Goal: Transaction & Acquisition: Book appointment/travel/reservation

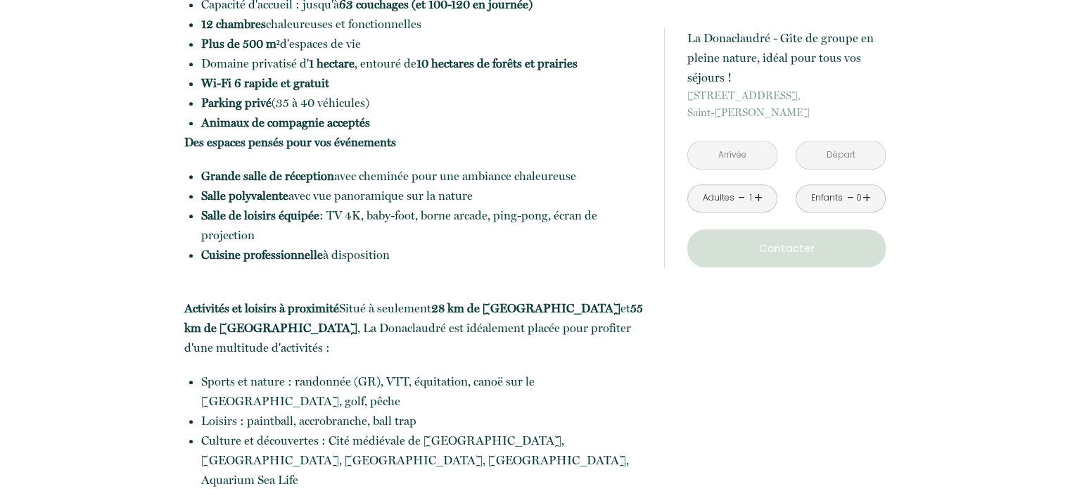
scroll to position [725, 0]
click at [755, 200] on link "+" at bounding box center [758, 198] width 8 height 22
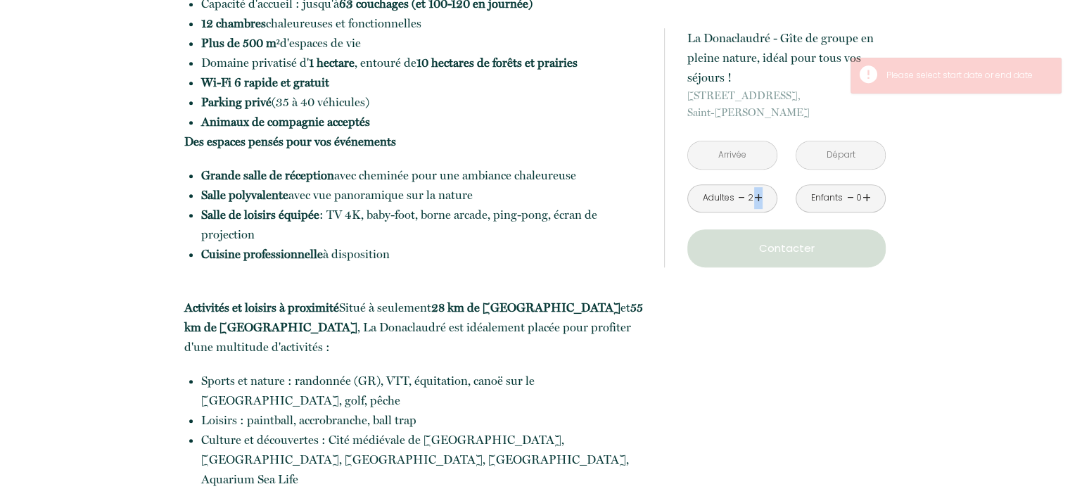
click at [755, 200] on link "+" at bounding box center [758, 198] width 8 height 22
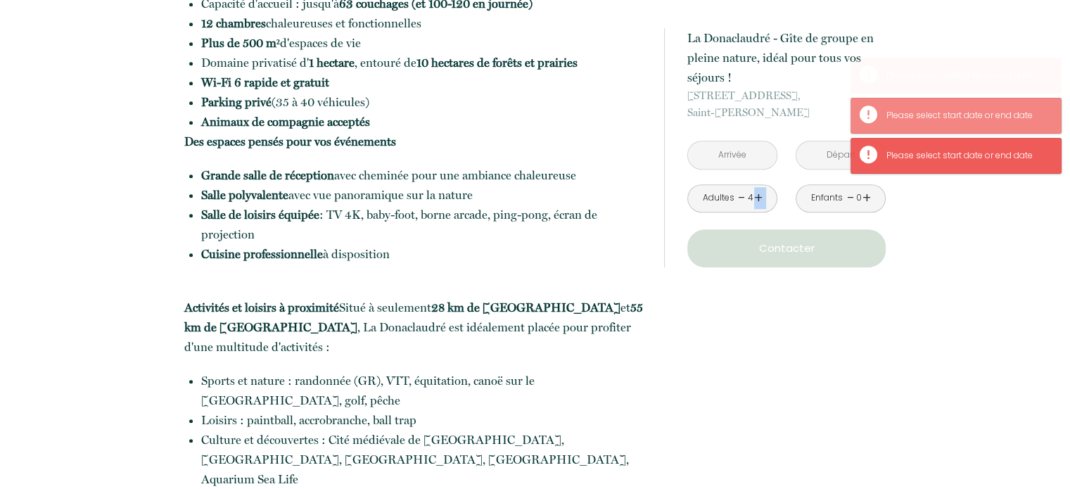
click at [755, 200] on link "+" at bounding box center [758, 198] width 8 height 22
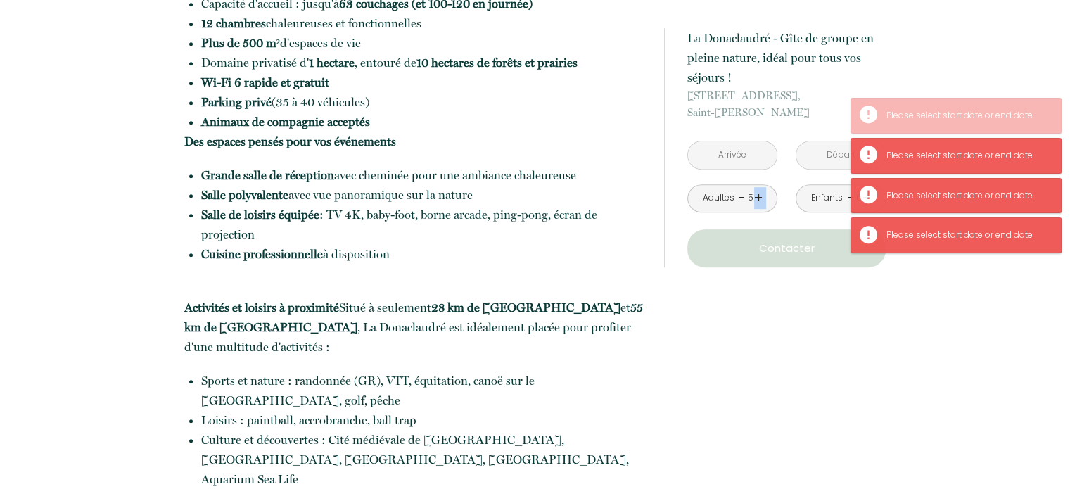
click at [755, 200] on link "+" at bounding box center [758, 198] width 8 height 22
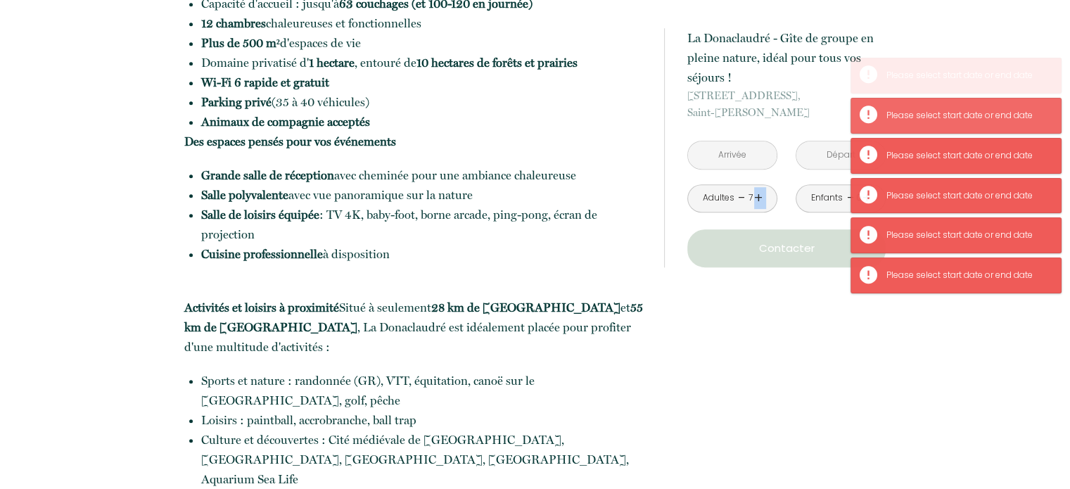
click at [755, 200] on link "+" at bounding box center [758, 198] width 8 height 22
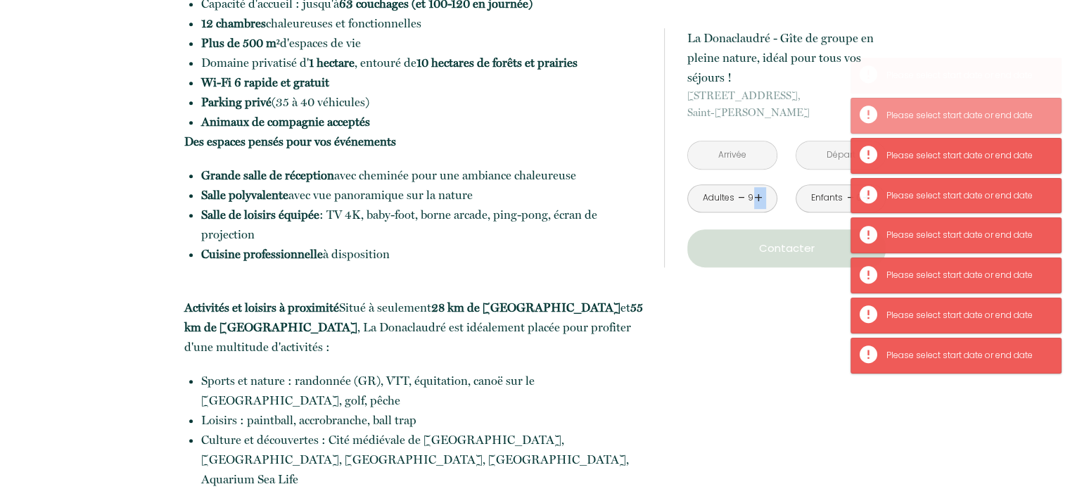
click at [755, 200] on link "+" at bounding box center [758, 198] width 8 height 22
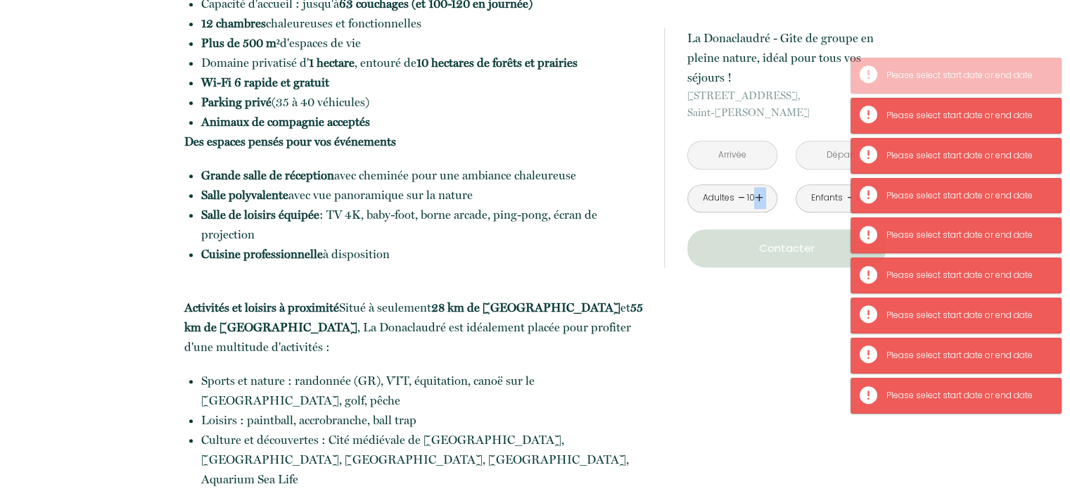
click at [755, 200] on link "+" at bounding box center [758, 198] width 8 height 22
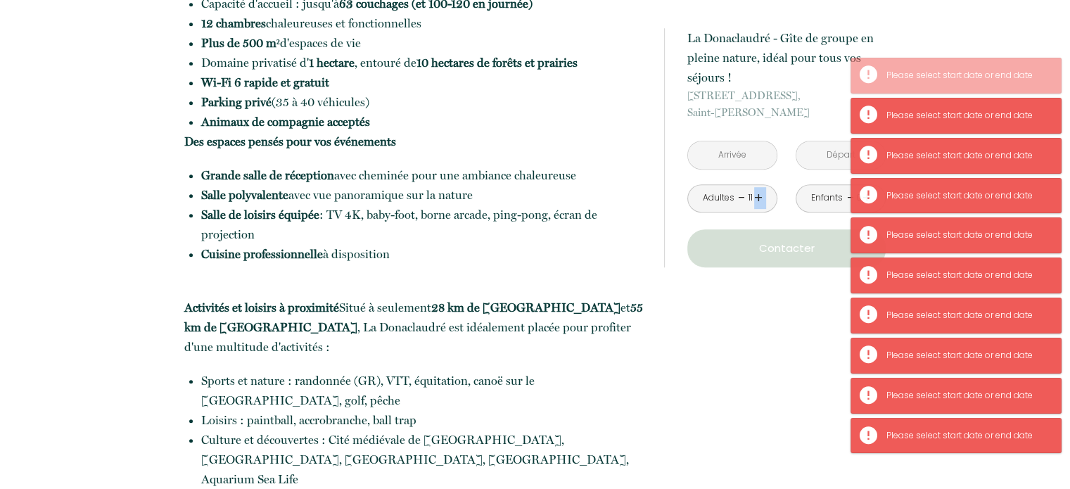
click at [755, 200] on link "+" at bounding box center [758, 198] width 8 height 22
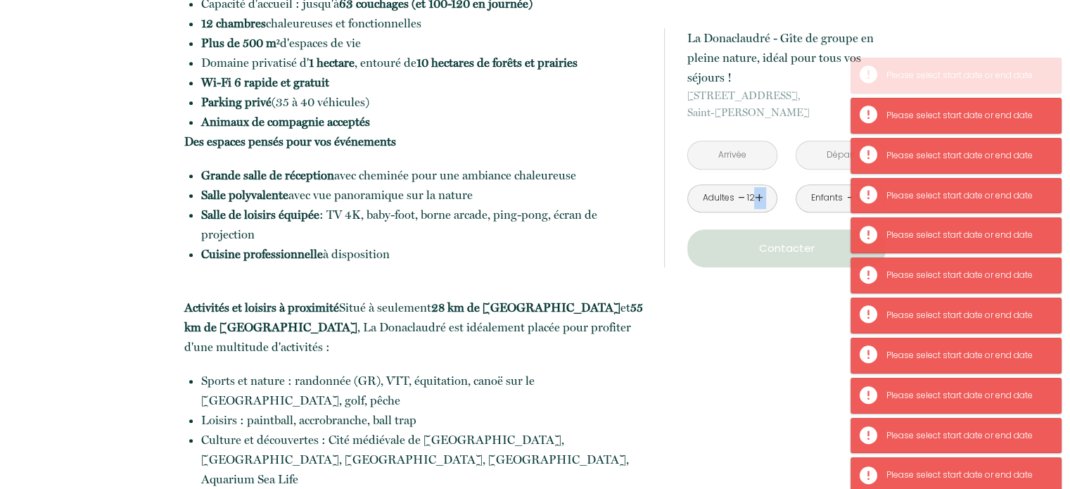
click at [755, 200] on link "+" at bounding box center [758, 198] width 8 height 22
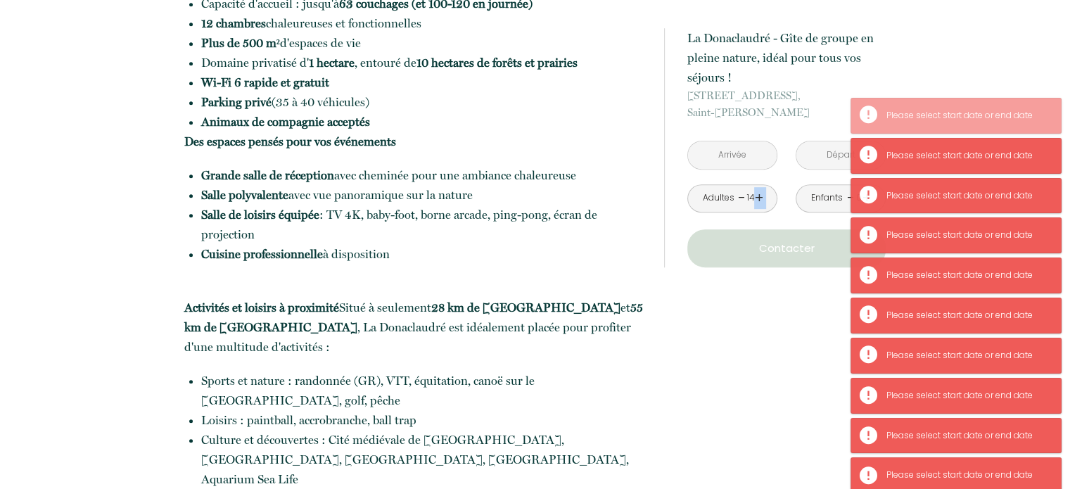
click at [755, 200] on link "+" at bounding box center [758, 198] width 8 height 22
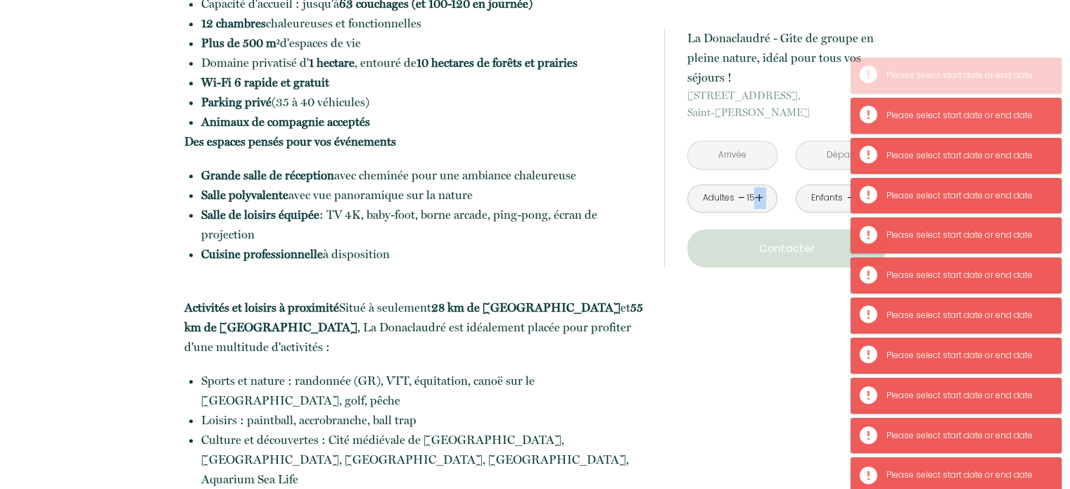
click at [755, 200] on link "+" at bounding box center [758, 198] width 8 height 22
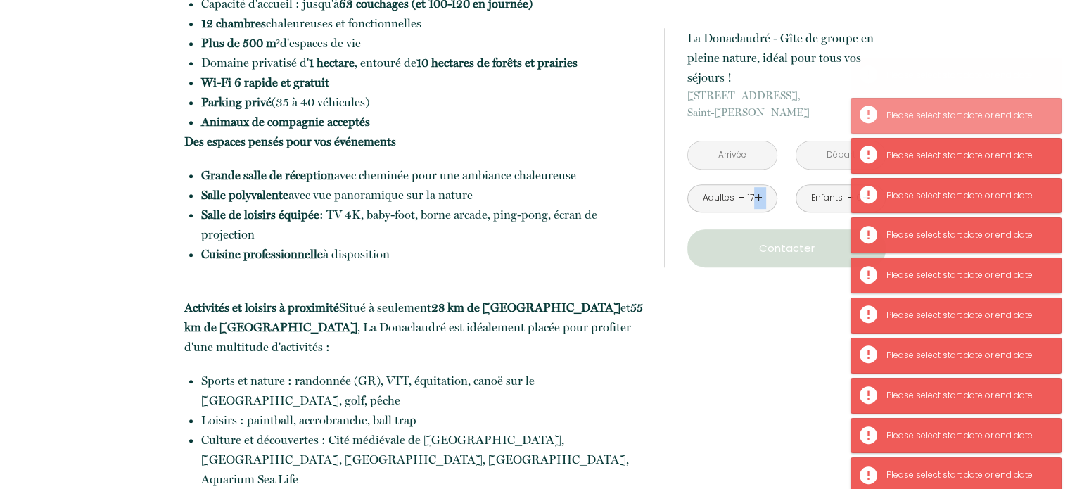
click at [755, 200] on link "+" at bounding box center [758, 198] width 8 height 22
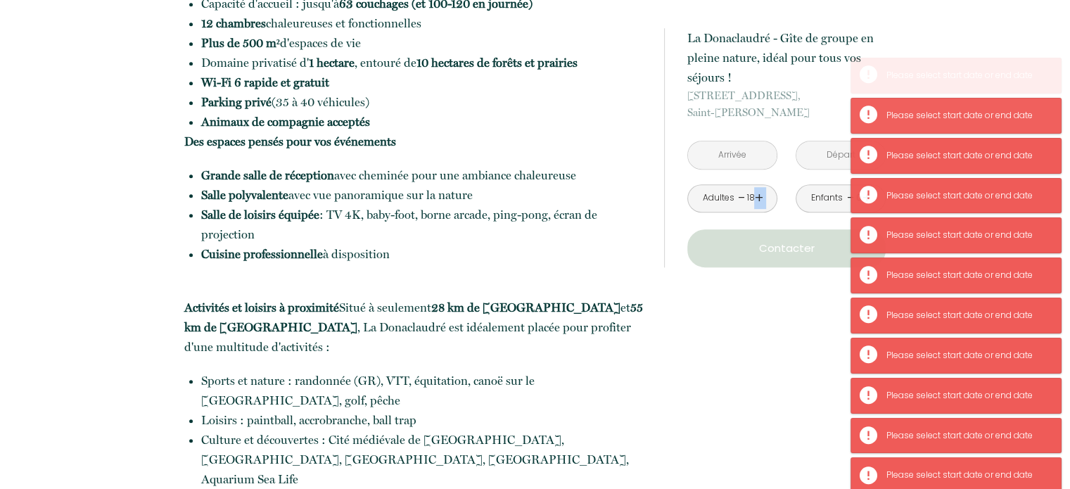
click at [755, 200] on link "+" at bounding box center [758, 198] width 8 height 22
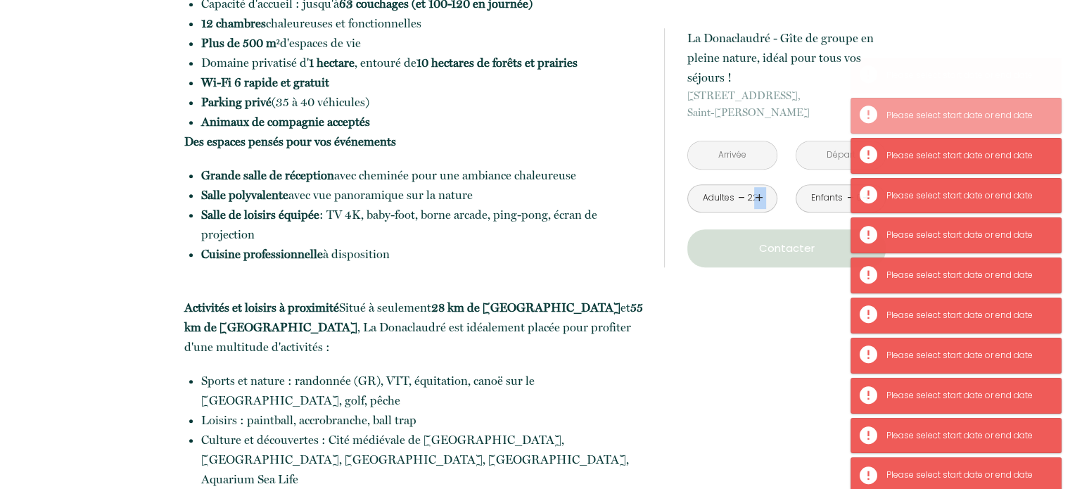
click at [755, 200] on link "+" at bounding box center [758, 198] width 8 height 22
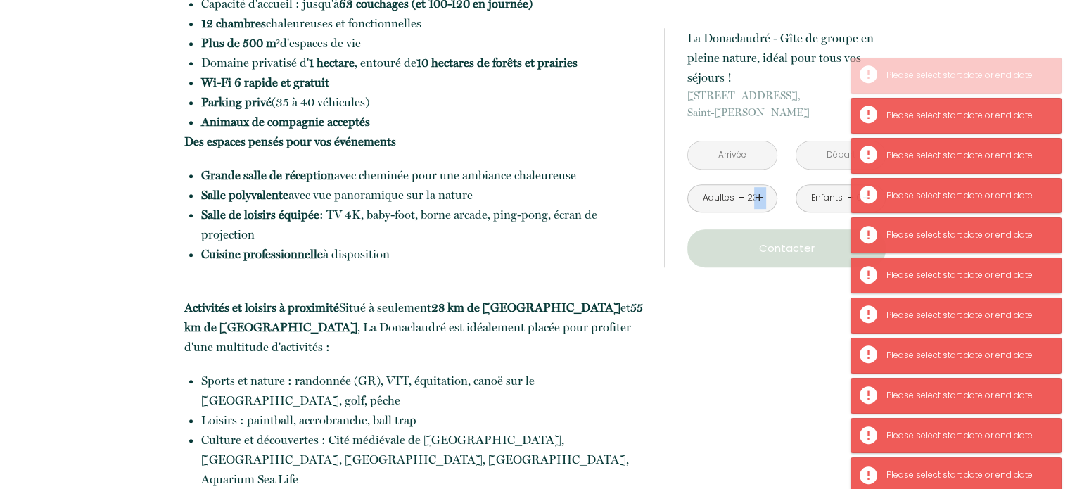
click at [755, 200] on link "+" at bounding box center [758, 198] width 8 height 22
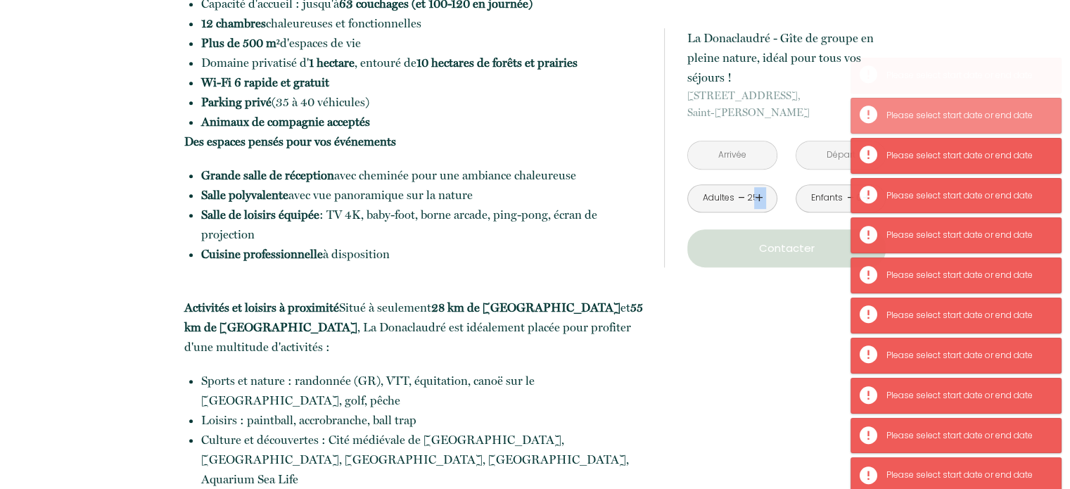
click at [755, 200] on link "+" at bounding box center [758, 198] width 8 height 22
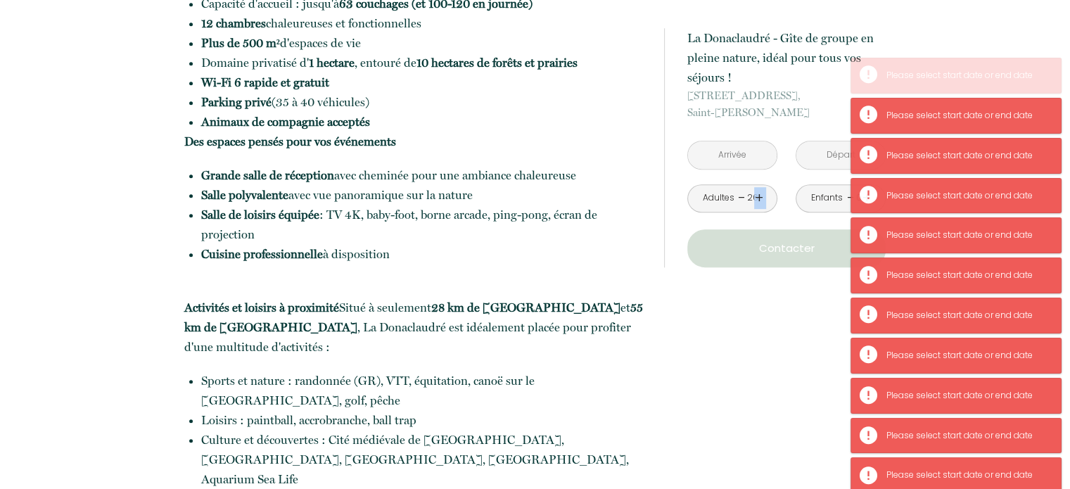
click at [755, 200] on link "+" at bounding box center [758, 198] width 8 height 22
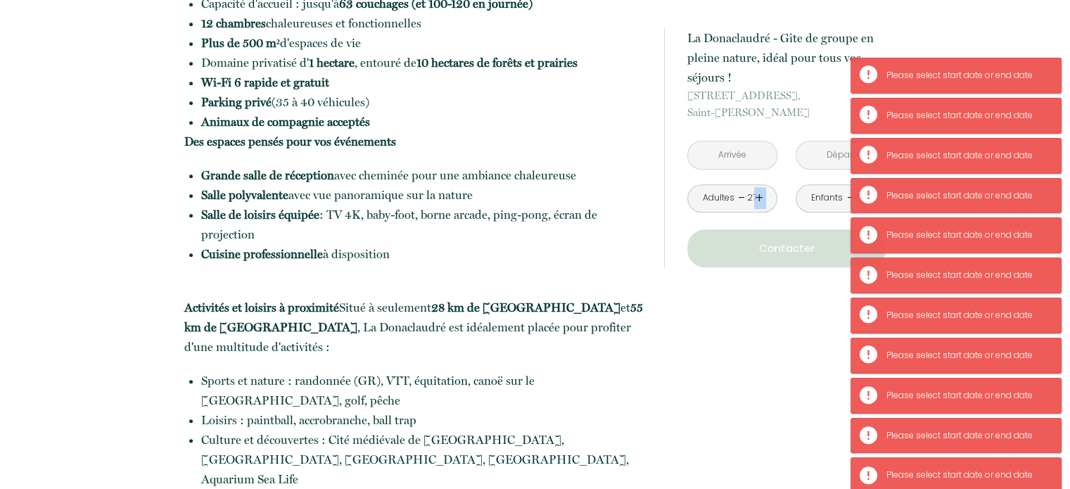
click at [755, 200] on link "+" at bounding box center [758, 198] width 8 height 22
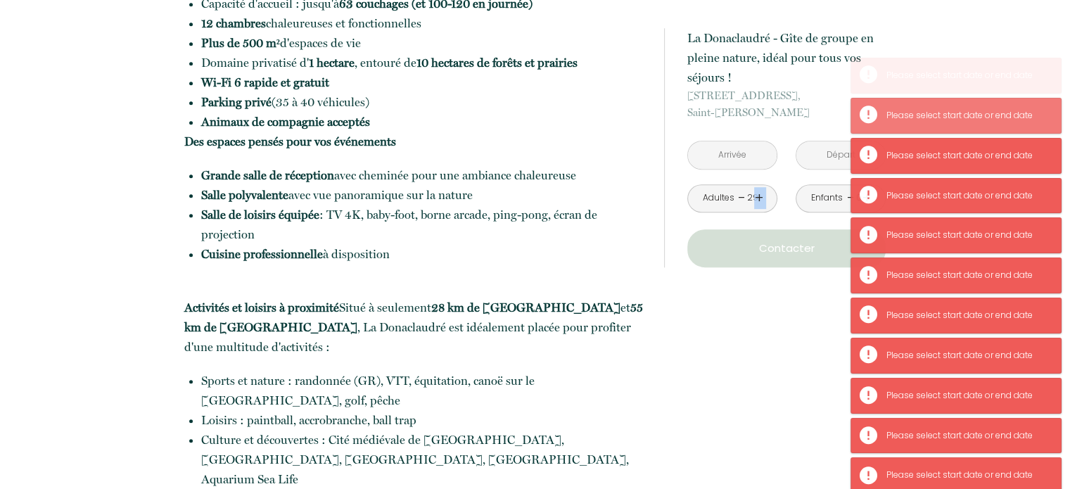
click at [755, 200] on link "+" at bounding box center [758, 198] width 8 height 22
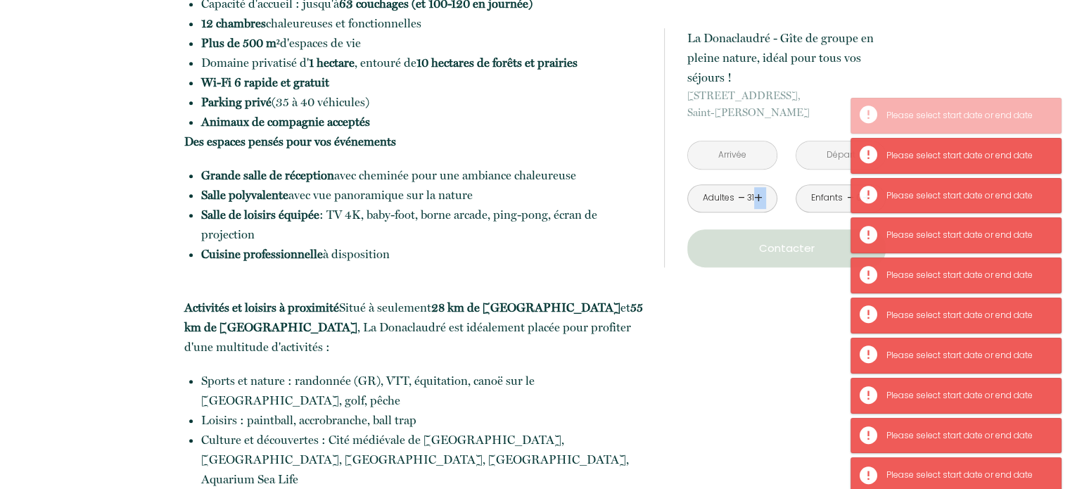
click at [755, 200] on link "+" at bounding box center [758, 198] width 8 height 22
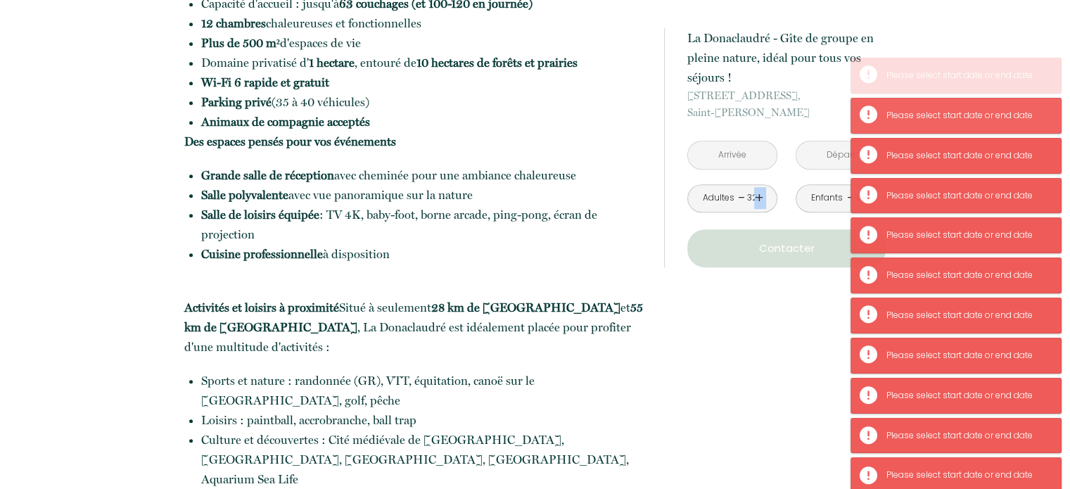
click at [755, 200] on link "+" at bounding box center [758, 198] width 8 height 22
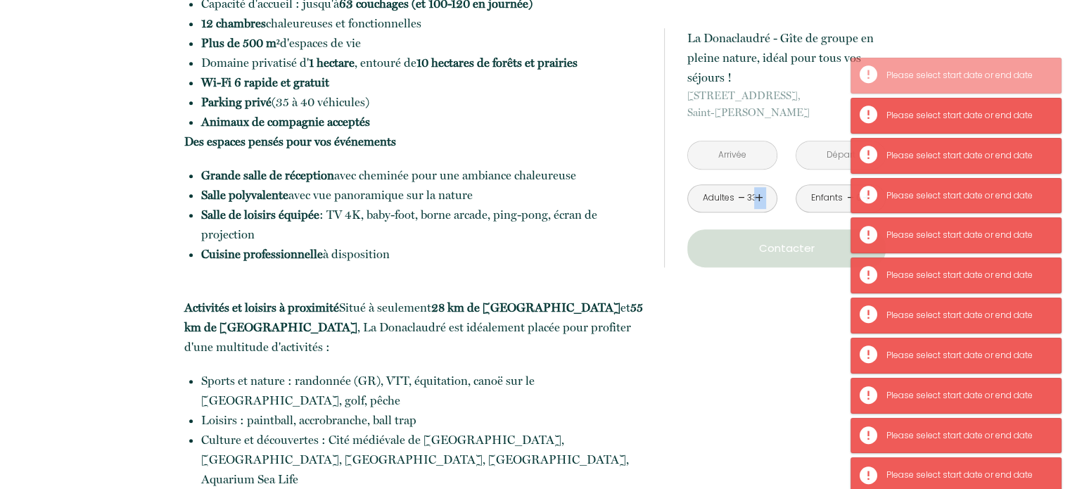
click at [755, 200] on link "+" at bounding box center [758, 198] width 8 height 22
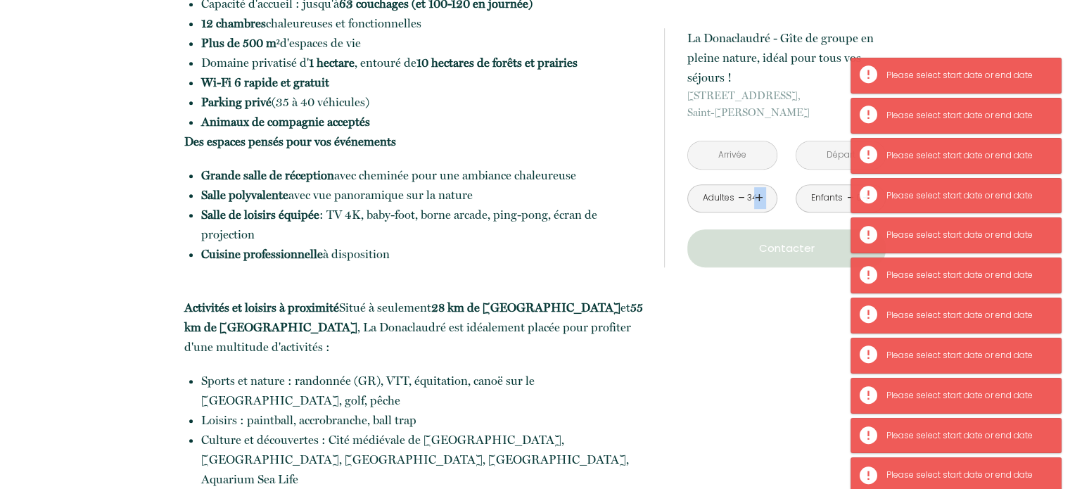
click at [755, 200] on link "+" at bounding box center [758, 198] width 8 height 22
click at [807, 196] on div "Enfants - 0 +" at bounding box center [841, 198] width 90 height 28
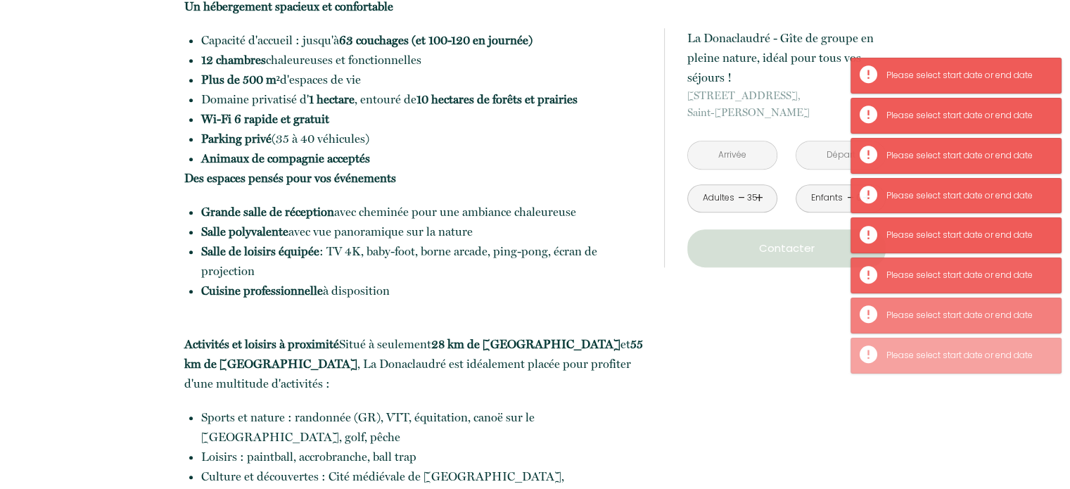
scroll to position [689, 0]
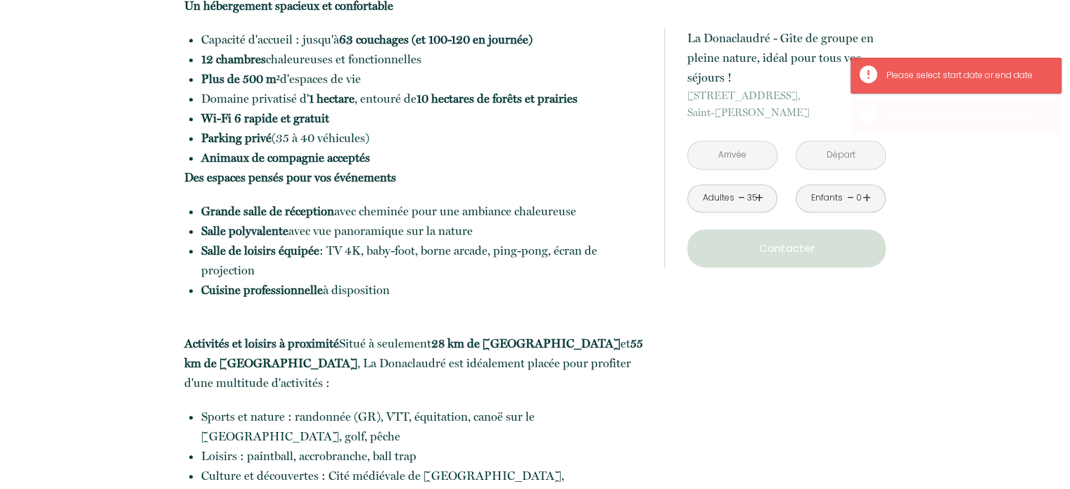
click at [740, 154] on input "text" at bounding box center [732, 154] width 89 height 27
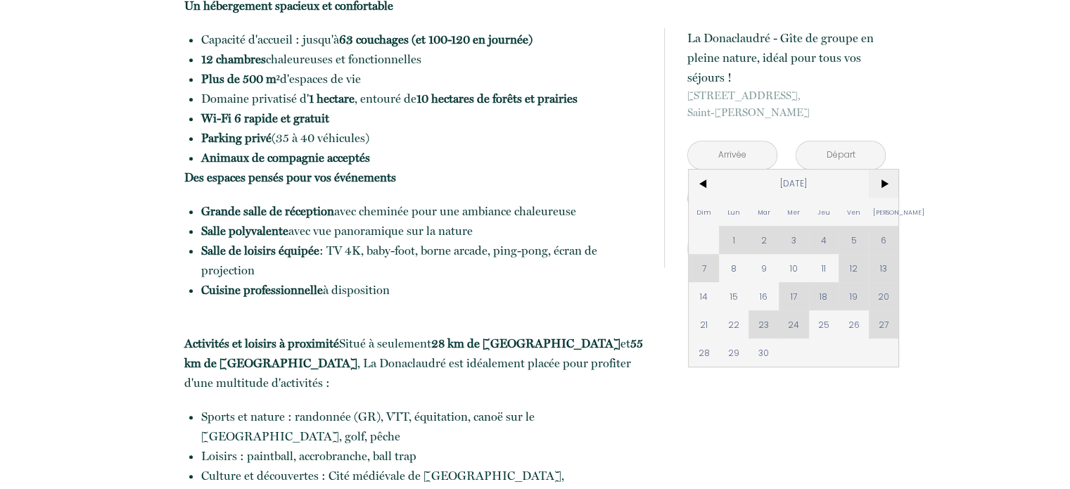
click at [883, 184] on span ">" at bounding box center [884, 184] width 30 height 28
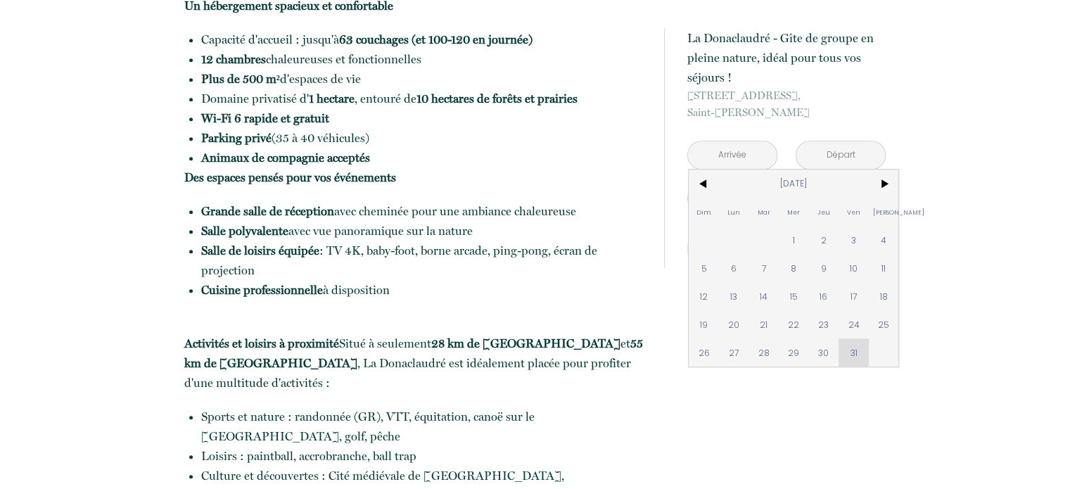
click at [859, 349] on div "Dim Lun Mar Mer Jeu Ven Sam 1 2 3 4 5 6 7 8 9 10 11 12 13 14 15 16 17 18 19 20 …" at bounding box center [794, 268] width 210 height 197
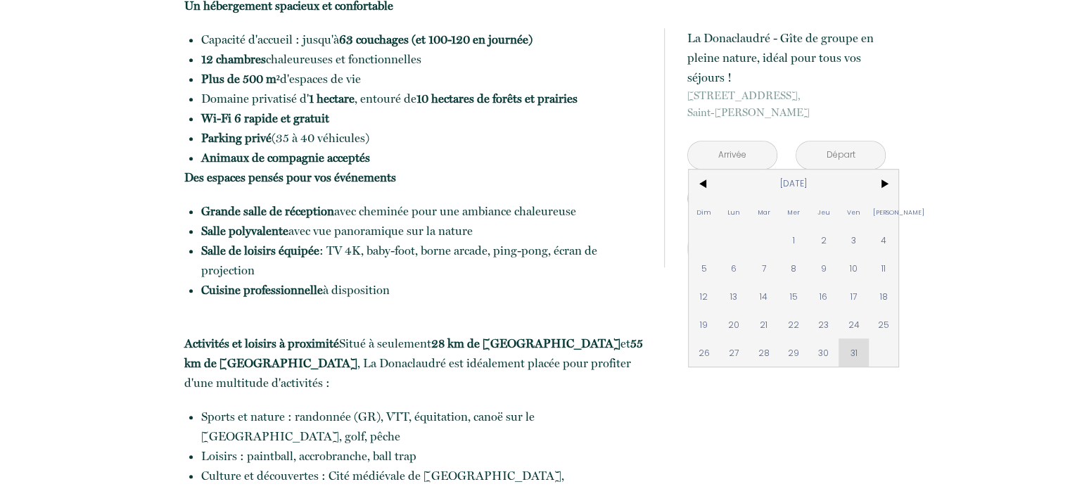
click at [859, 349] on div "Dim Lun Mar Mer Jeu Ven Sam 1 2 3 4 5 6 7 8 9 10 11 12 13 14 15 16 17 18 19 20 …" at bounding box center [794, 268] width 210 height 197
click at [824, 349] on span "30" at bounding box center [824, 352] width 30 height 28
type input "Jeu 30 Oct 2025"
type input "Ven 31 Oct 2025"
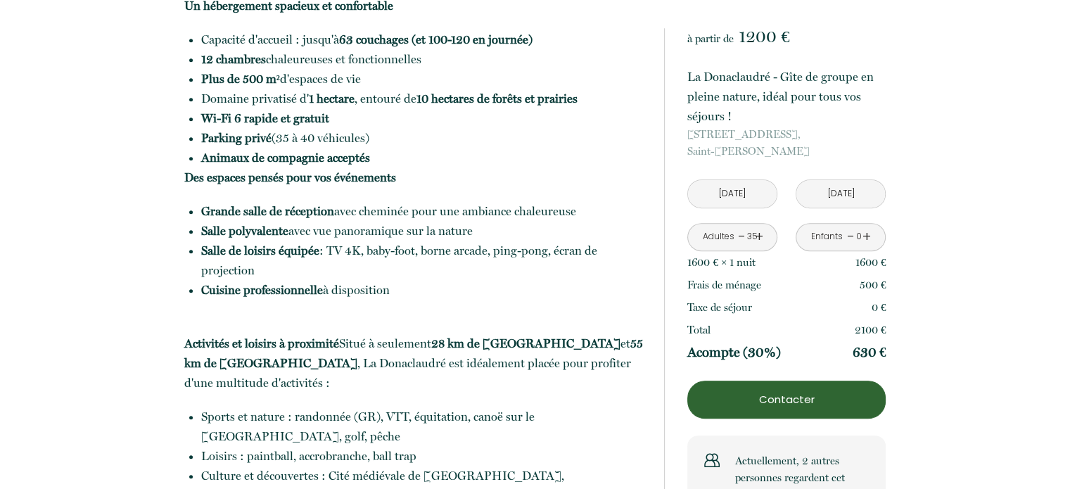
click at [751, 191] on input "Jeu 30 Oct 2025" at bounding box center [732, 193] width 89 height 27
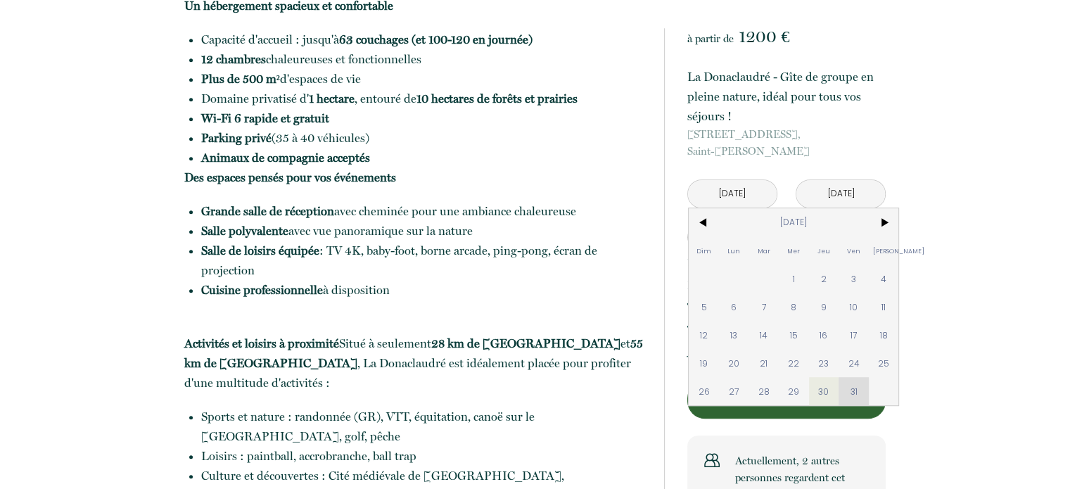
click at [850, 389] on div "Dim Lun Mar Mer Jeu Ven Sam 1 2 3 4 5 6 7 8 9 10 11 12 13 14 15 16 17 18 19 20 …" at bounding box center [794, 306] width 210 height 197
click at [886, 226] on span ">" at bounding box center [884, 222] width 30 height 28
click at [883, 275] on div "Dim Lun Mar Mer Jeu Ven Sam 1 2 3 4 5 6 7 8 9 10 11 12 13 14 15 16 17 18 19 20 …" at bounding box center [794, 320] width 210 height 225
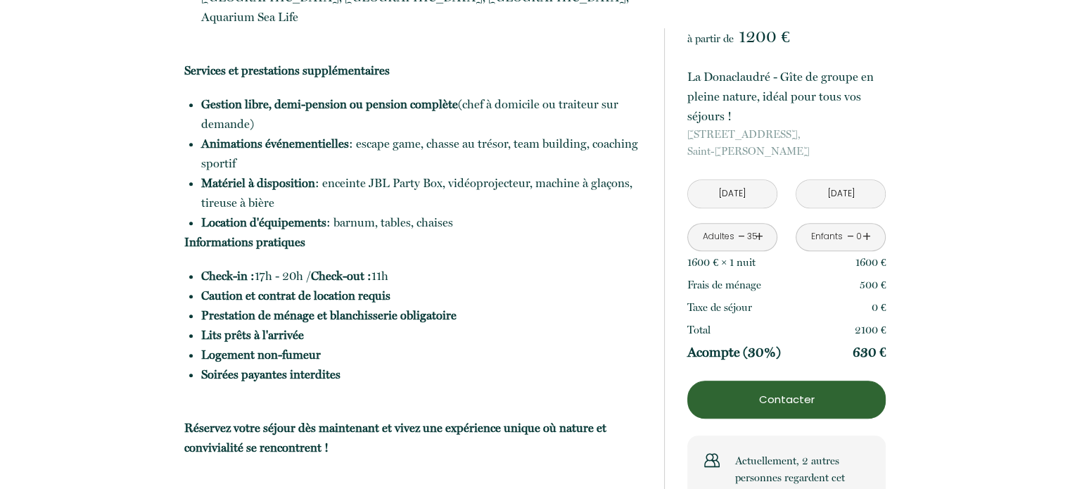
scroll to position [1190, 0]
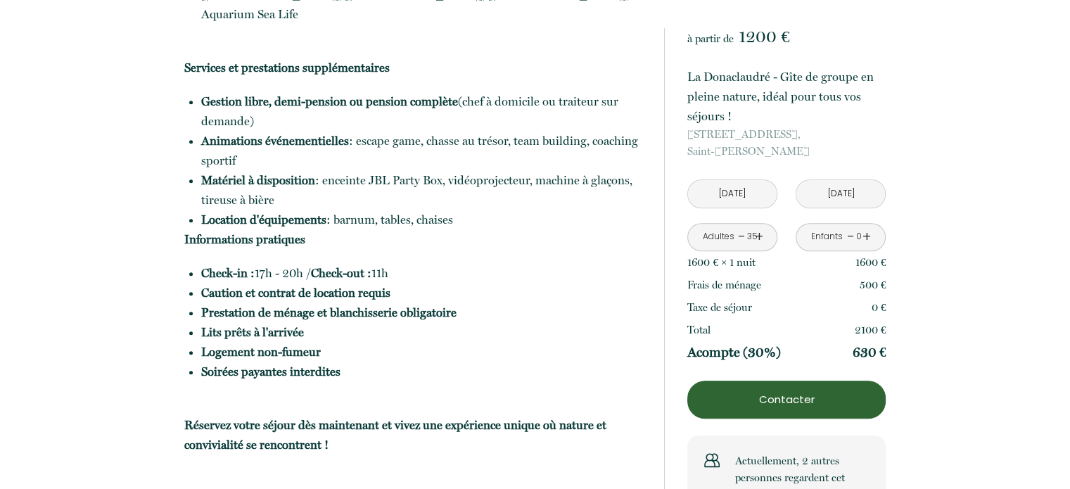
click at [869, 235] on link "+" at bounding box center [866, 237] width 8 height 22
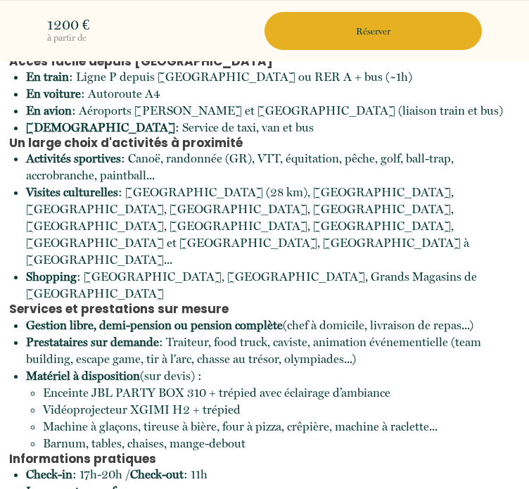
scroll to position [4408, 0]
